Goal: Answer question/provide support

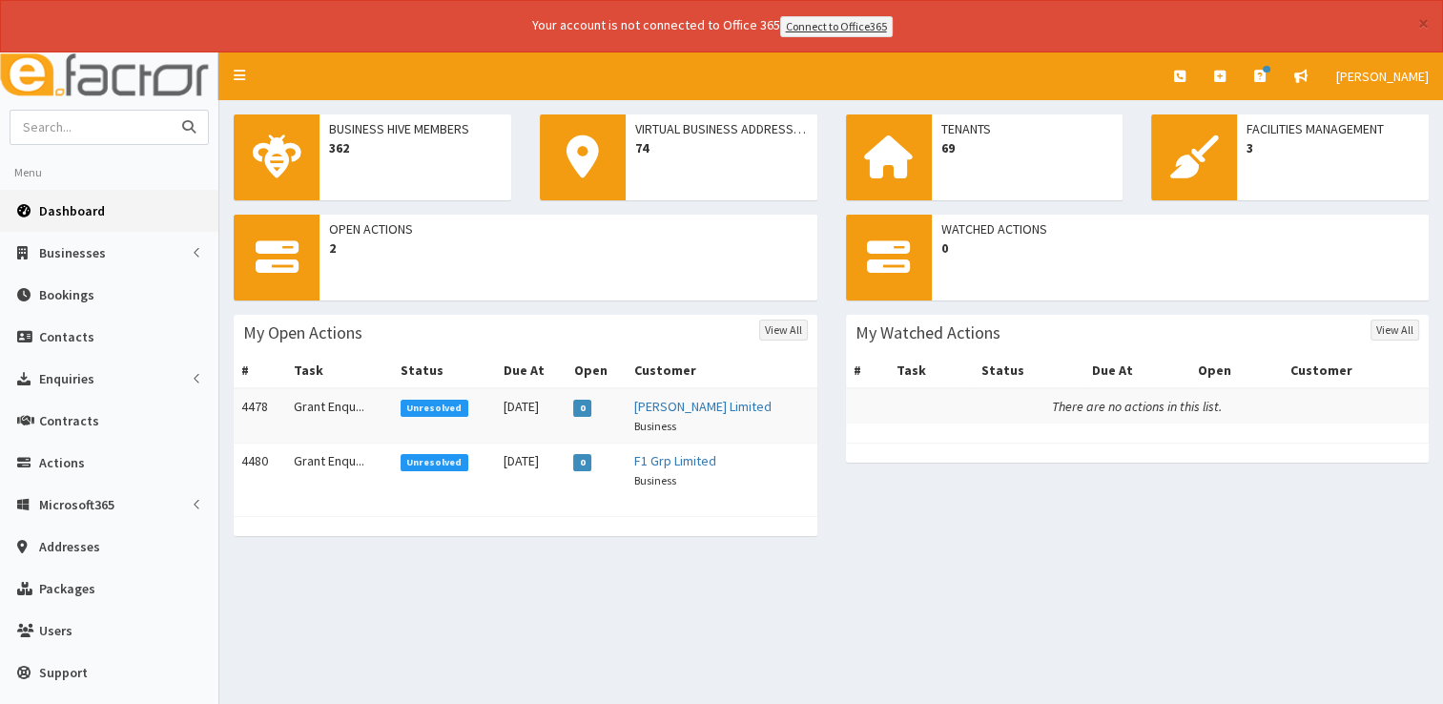
click at [99, 122] on input "text" at bounding box center [90, 127] width 160 height 33
type input "[PERSON_NAME]"
click at [170, 111] on button "submit" at bounding box center [189, 127] width 38 height 33
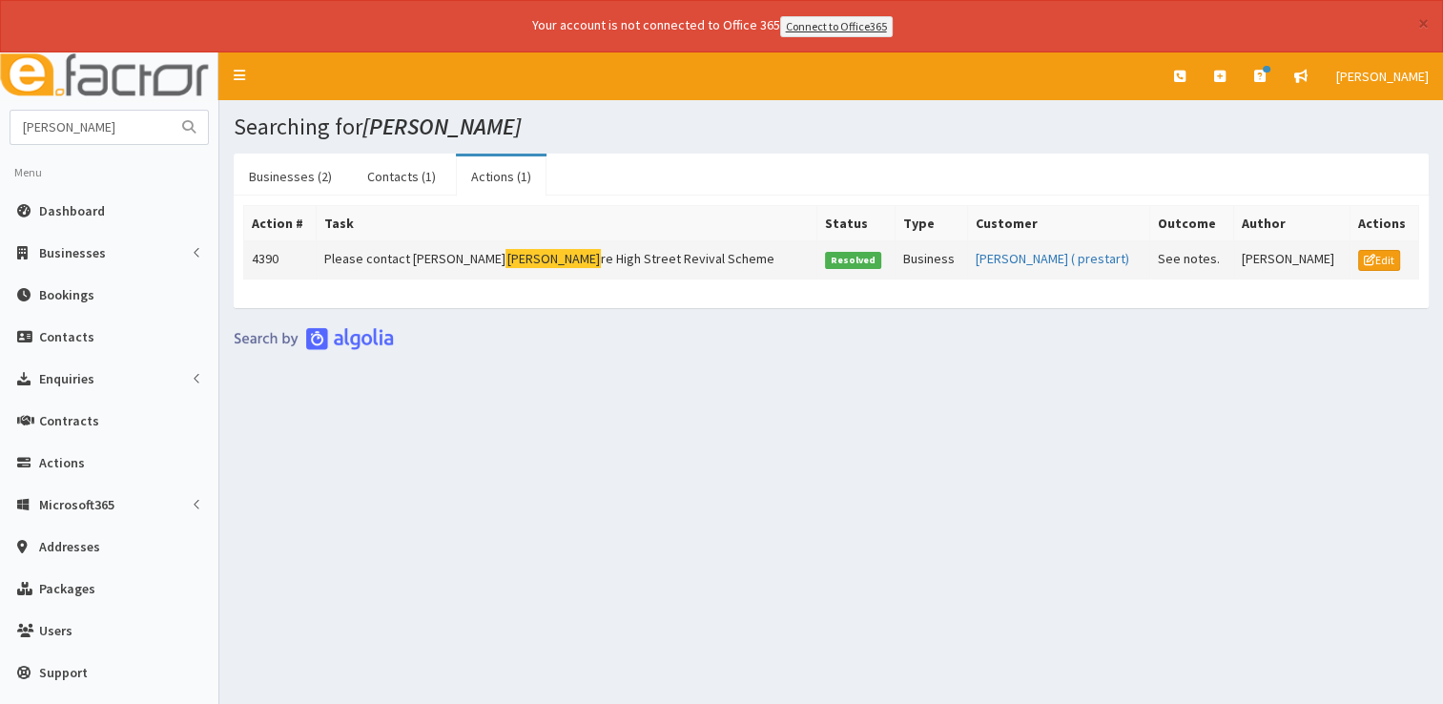
click at [505, 255] on mark "Vigorito" at bounding box center [552, 259] width 95 height 20
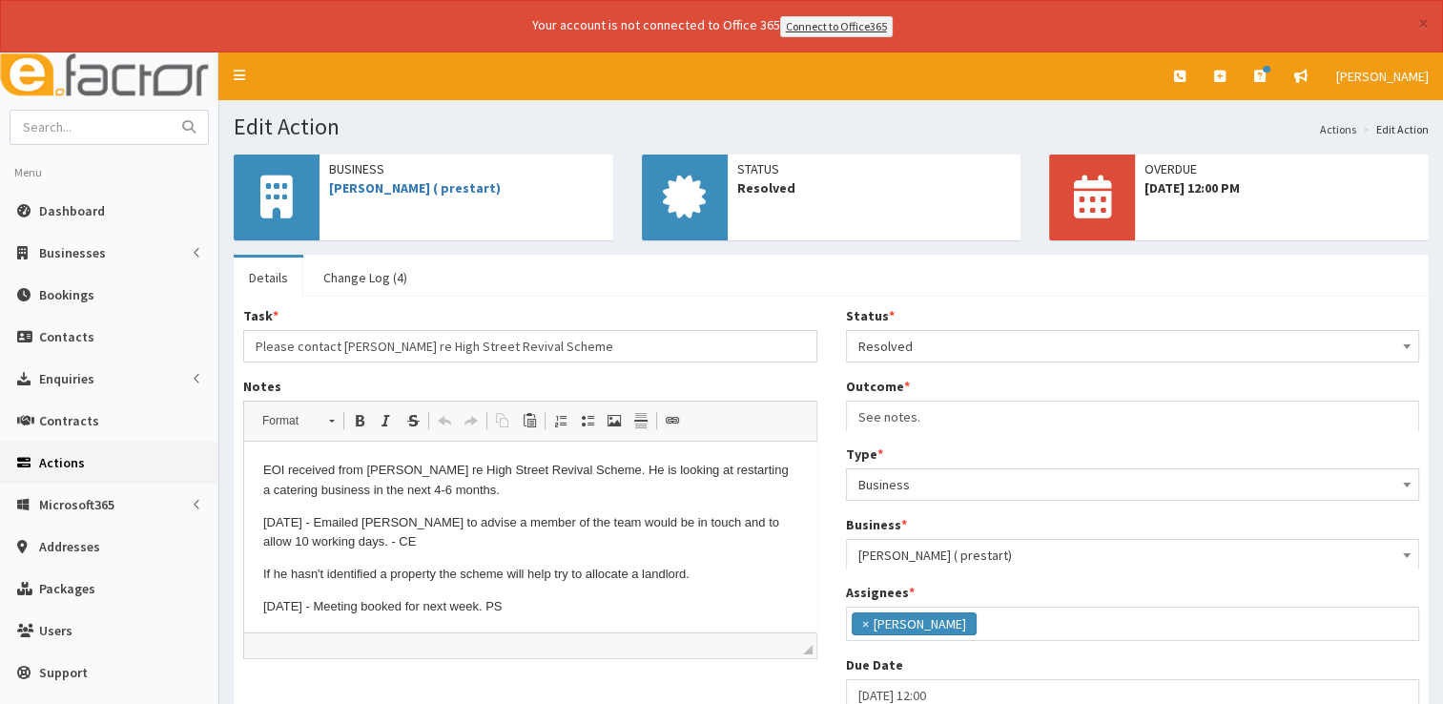
scroll to position [100, 0]
click at [388, 181] on link "Tony vigorito ( prestart)" at bounding box center [415, 187] width 172 height 17
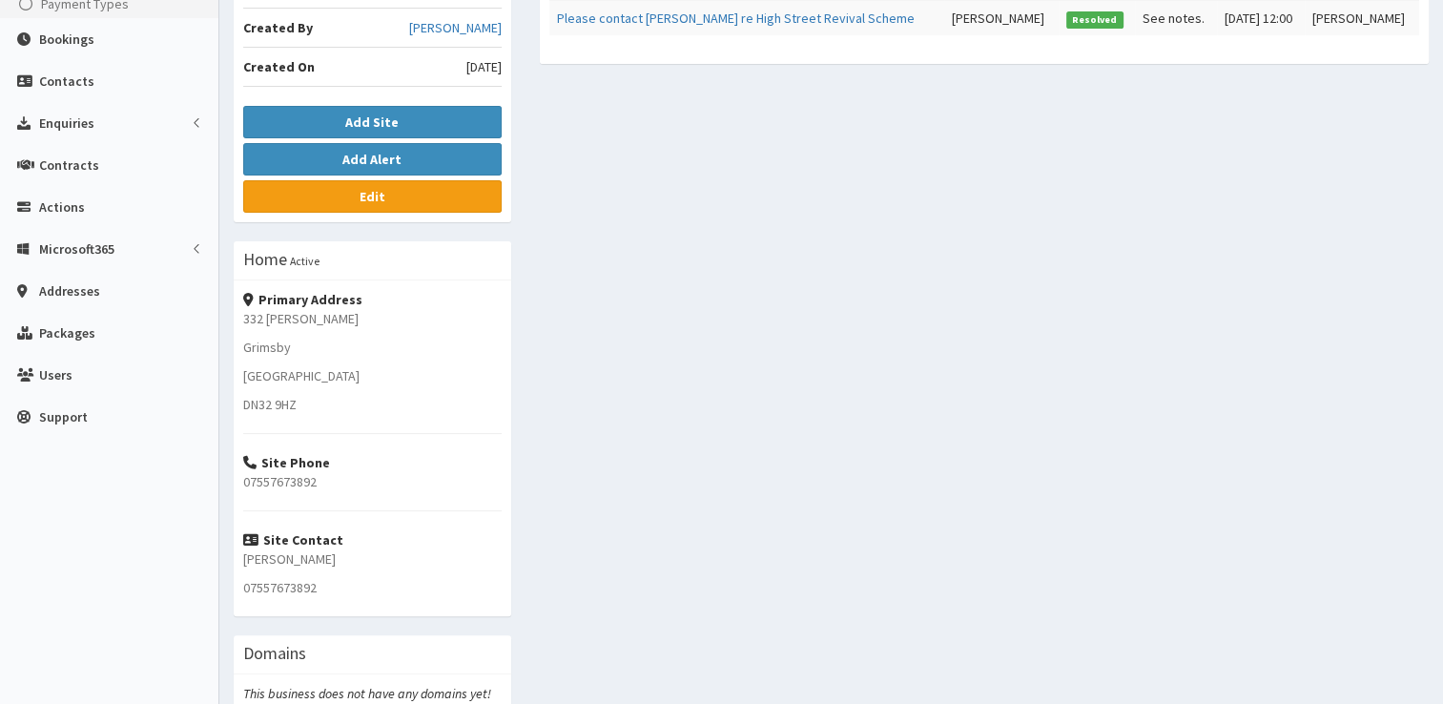
scroll to position [38, 0]
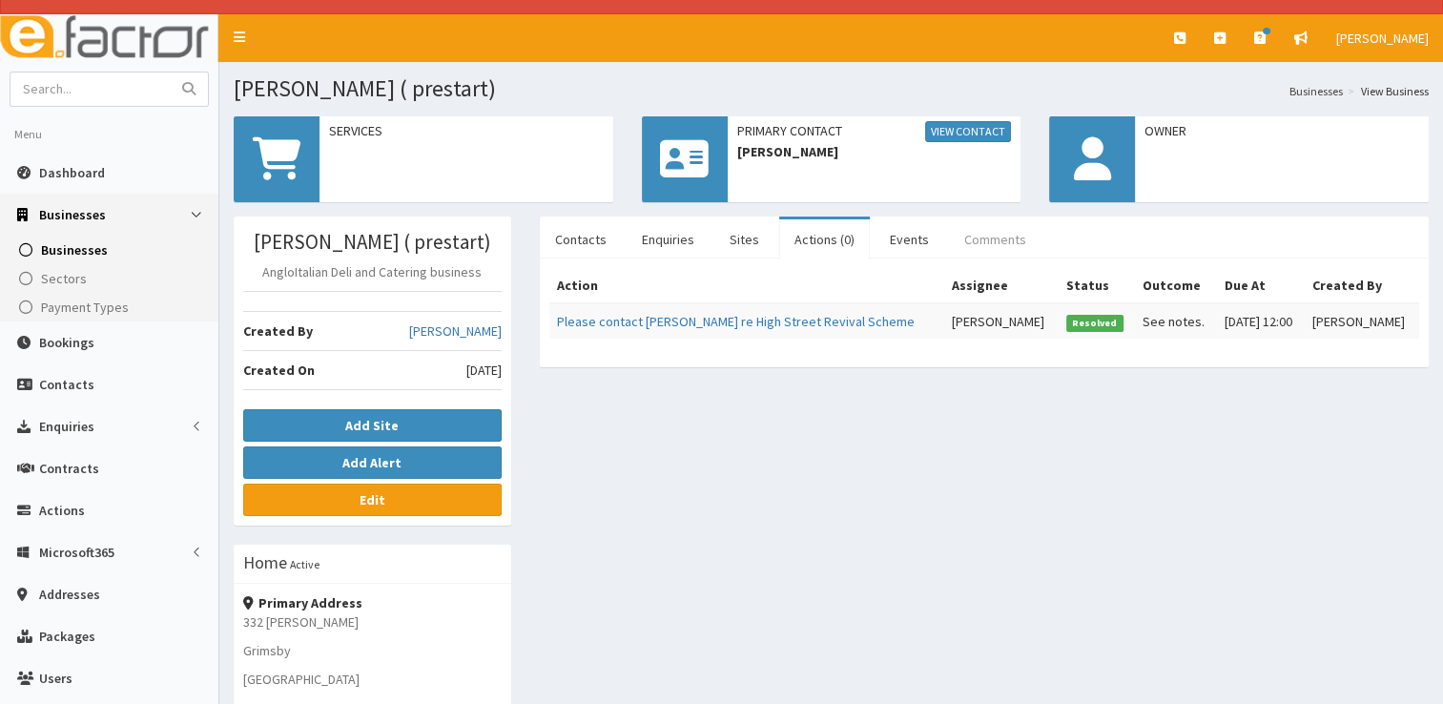
click at [984, 252] on link "Comments" at bounding box center [995, 239] width 93 height 40
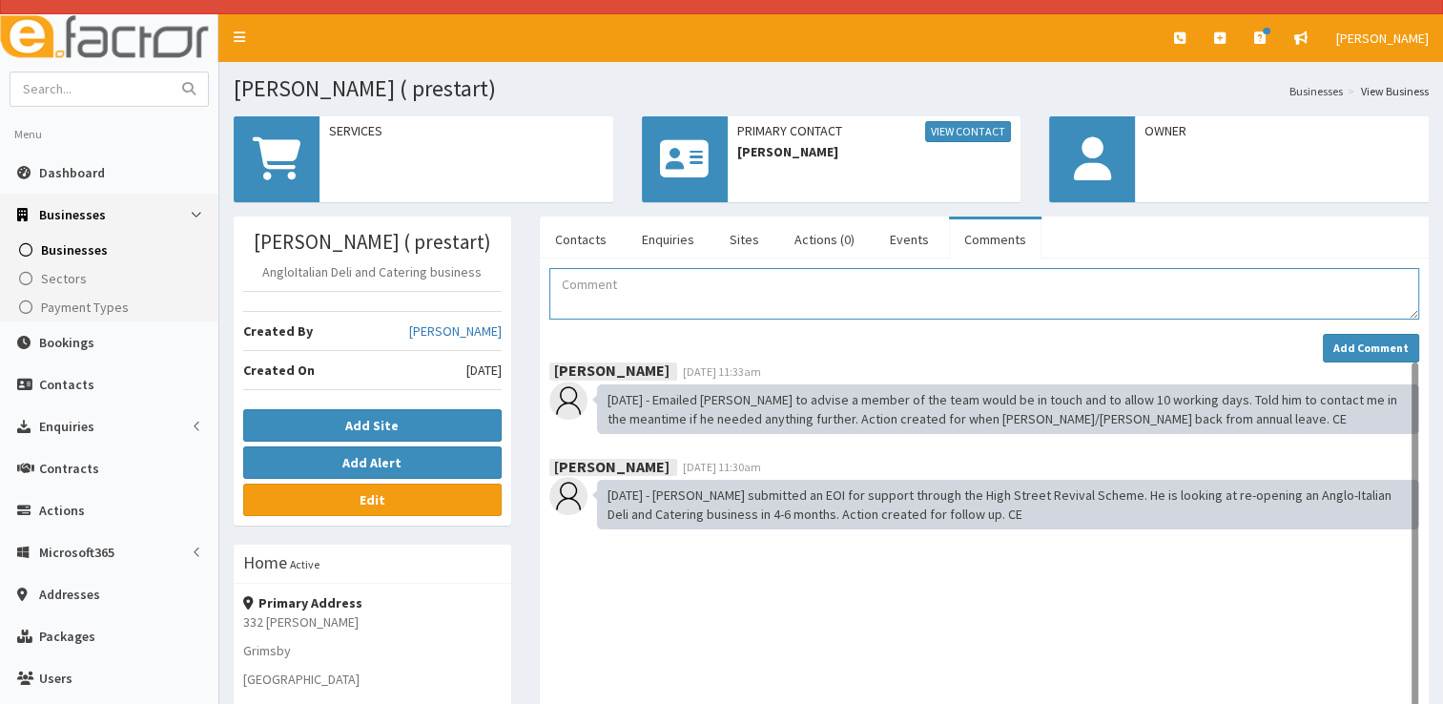
click at [675, 299] on textarea "Comment" at bounding box center [984, 293] width 870 height 51
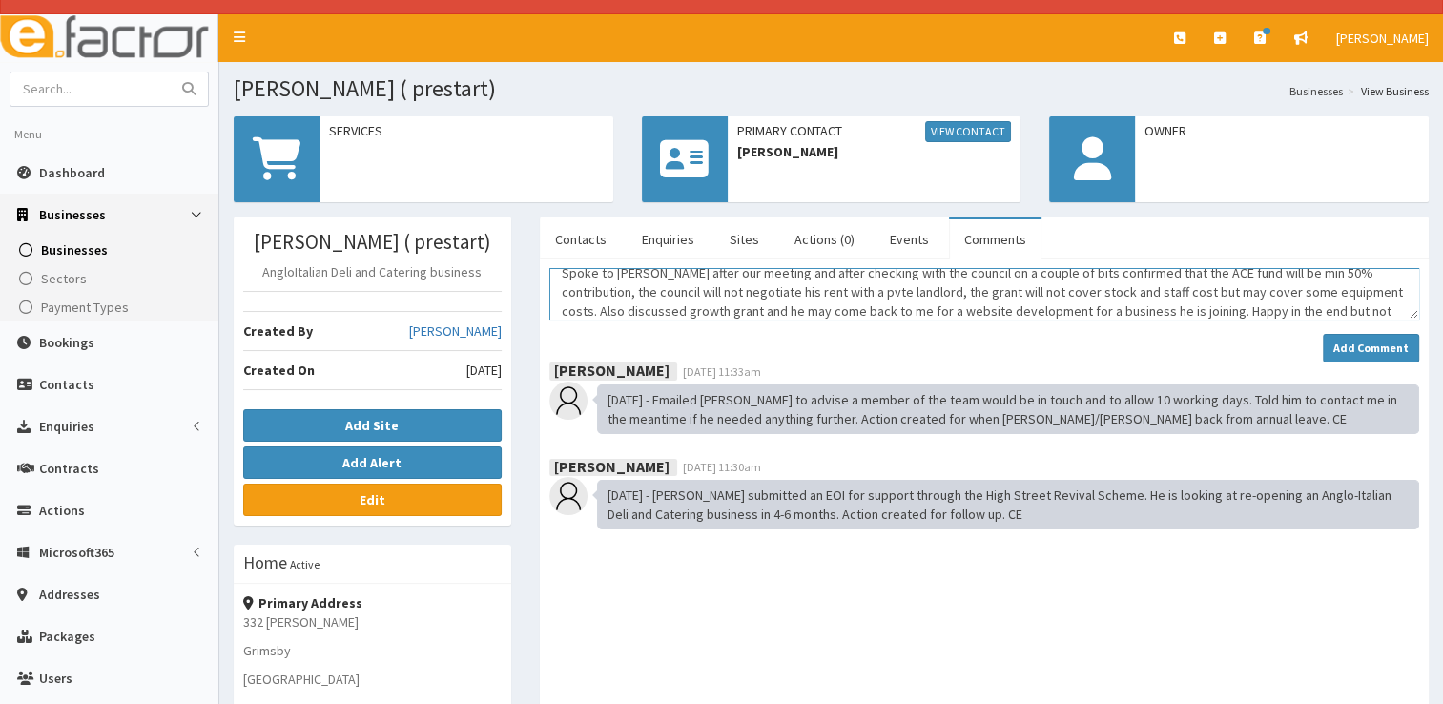
scroll to position [31, 0]
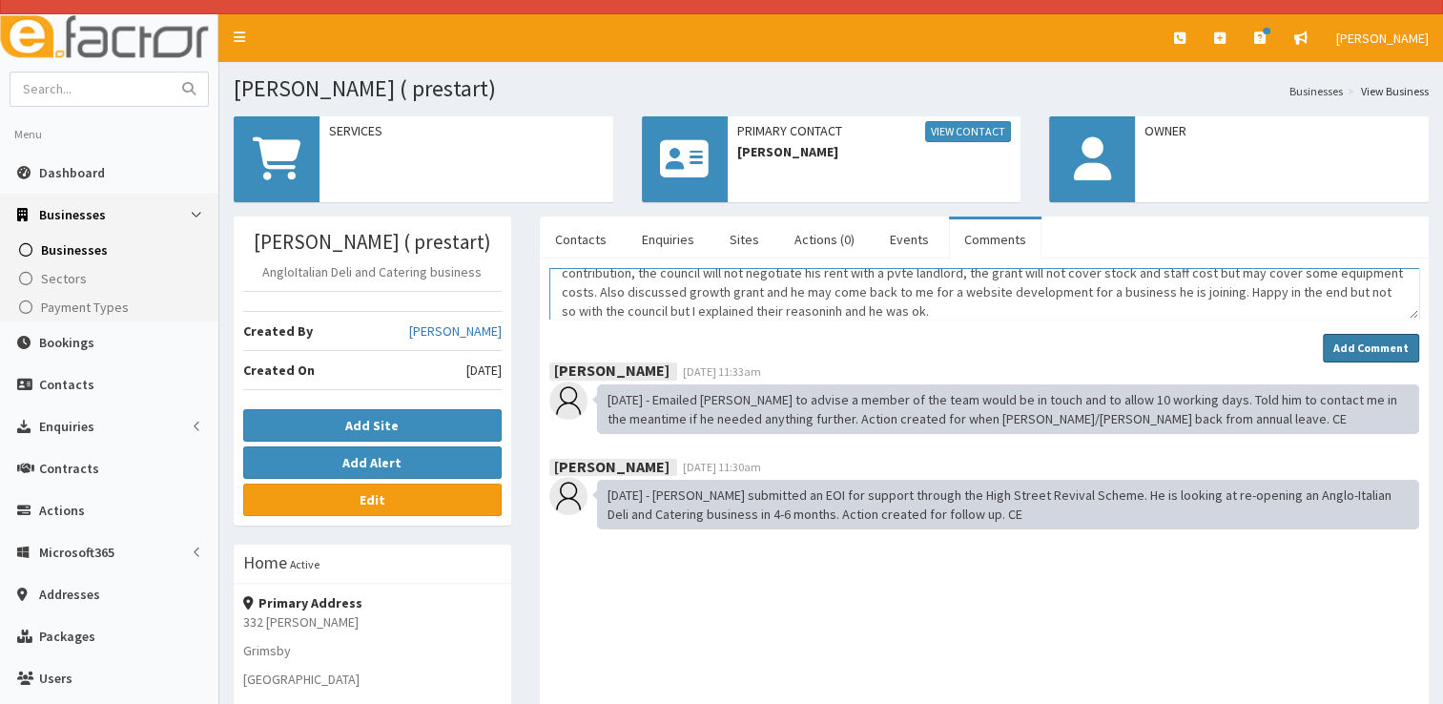
type textarea "Spoke to [PERSON_NAME] after our meeting and after checking with the council on…"
click at [1362, 348] on strong "Add Comment" at bounding box center [1370, 347] width 75 height 14
